Goal: Task Accomplishment & Management: Manage account settings

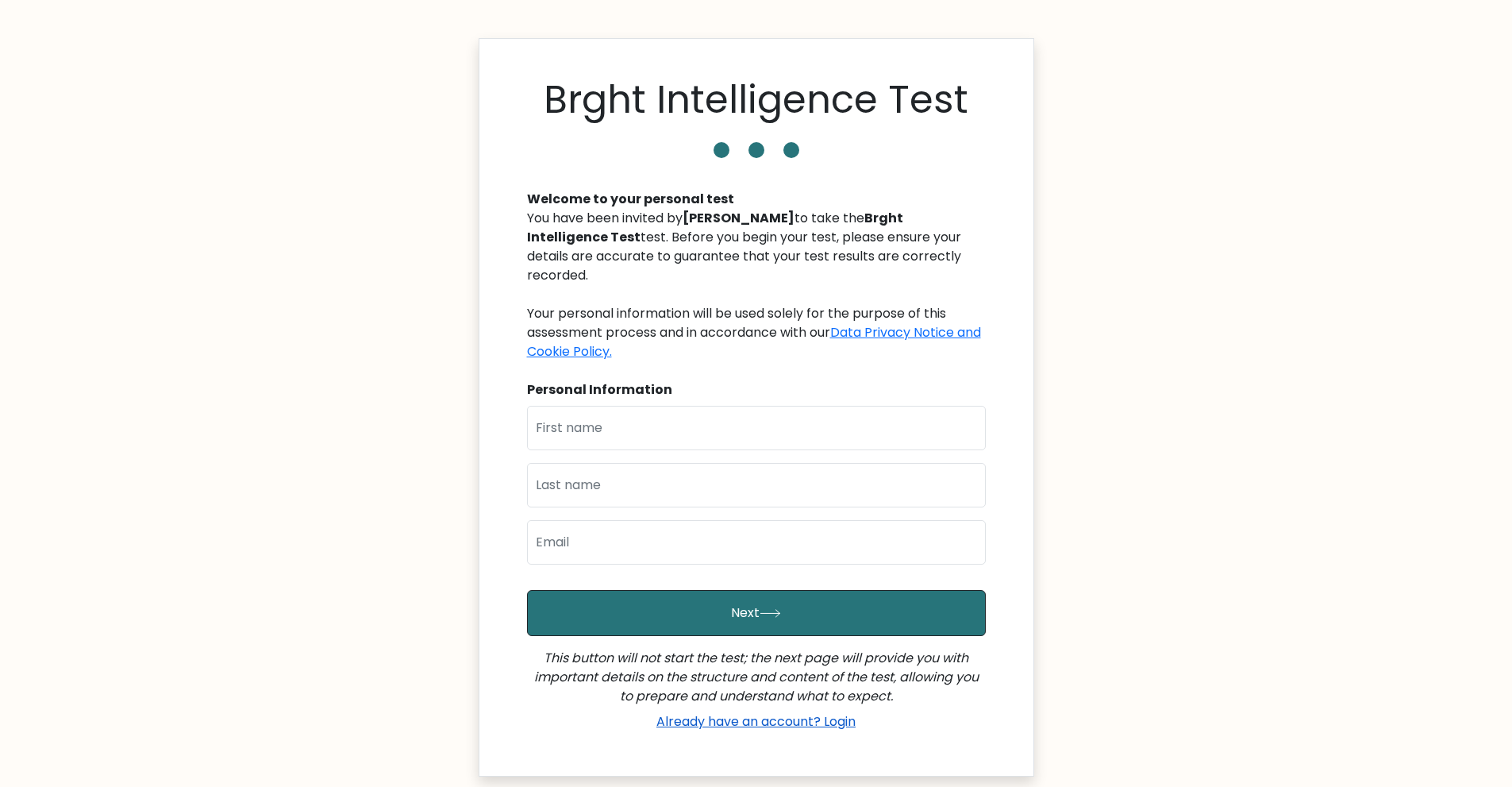
click at [833, 713] on link "Already have an account? Login" at bounding box center [756, 721] width 212 height 18
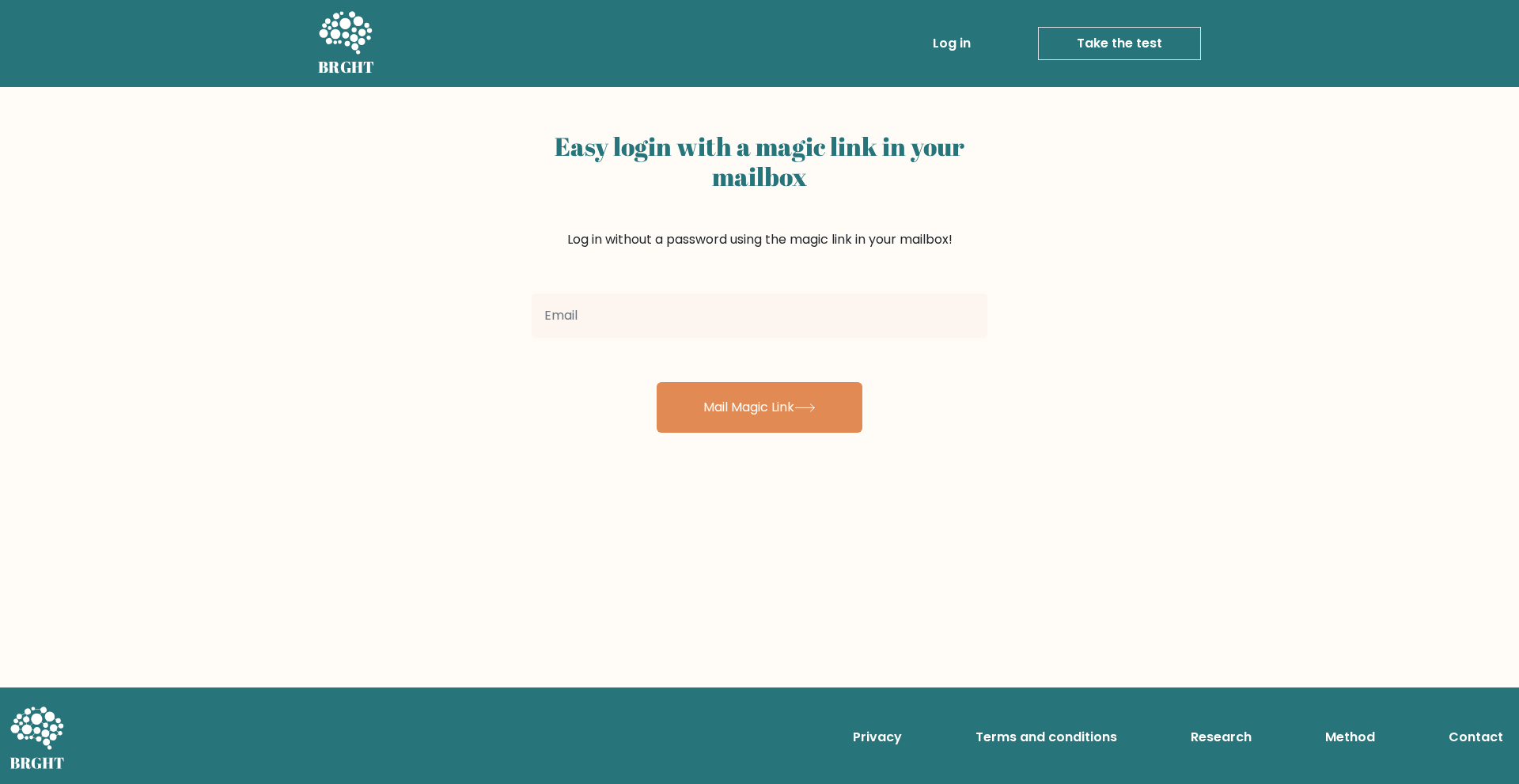
click at [1421, 226] on div "Easy login with a magic link in your mailbox Log in without a password using th…" at bounding box center [760, 386] width 1519 height 599
click at [944, 38] on link "Log in" at bounding box center [951, 43] width 50 height 31
click at [923, 313] on input "email" at bounding box center [760, 316] width 456 height 44
type input "[EMAIL_ADDRESS][DOMAIN_NAME]"
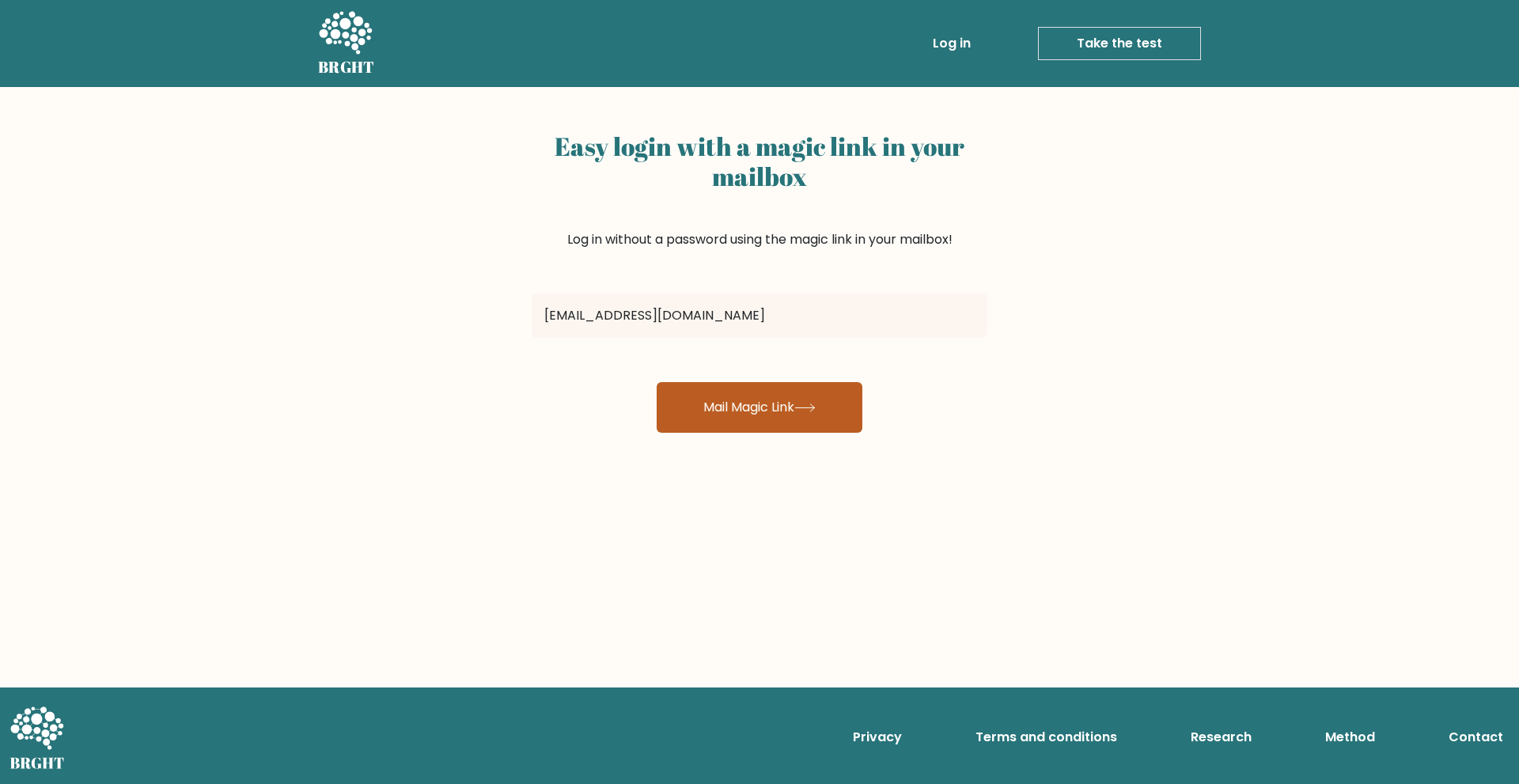
click at [764, 417] on button "Mail Magic Link" at bounding box center [760, 407] width 206 height 50
